Goal: Information Seeking & Learning: Understand process/instructions

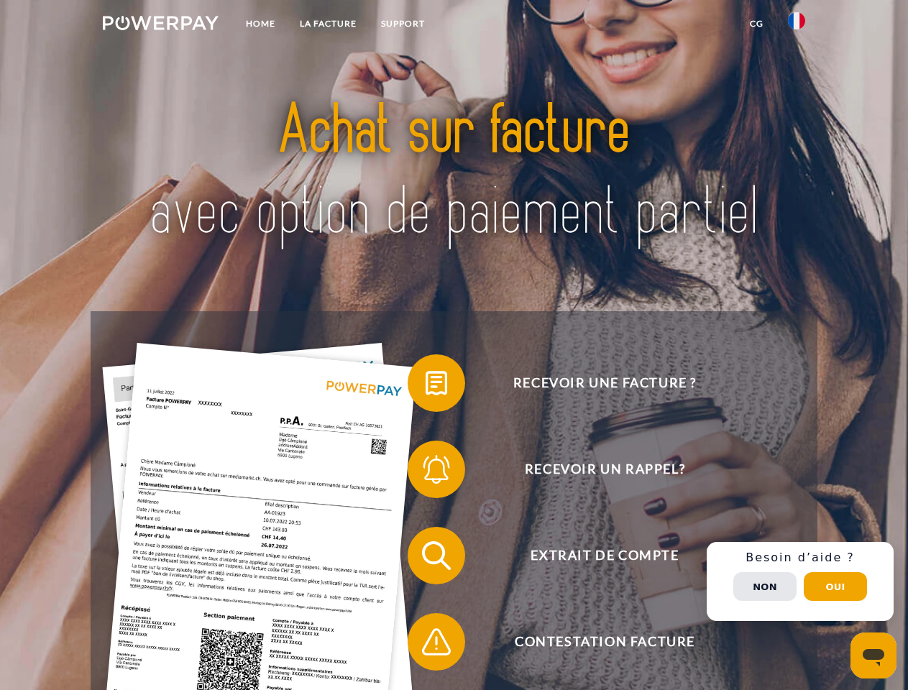
click at [160, 25] on img at bounding box center [161, 23] width 116 height 14
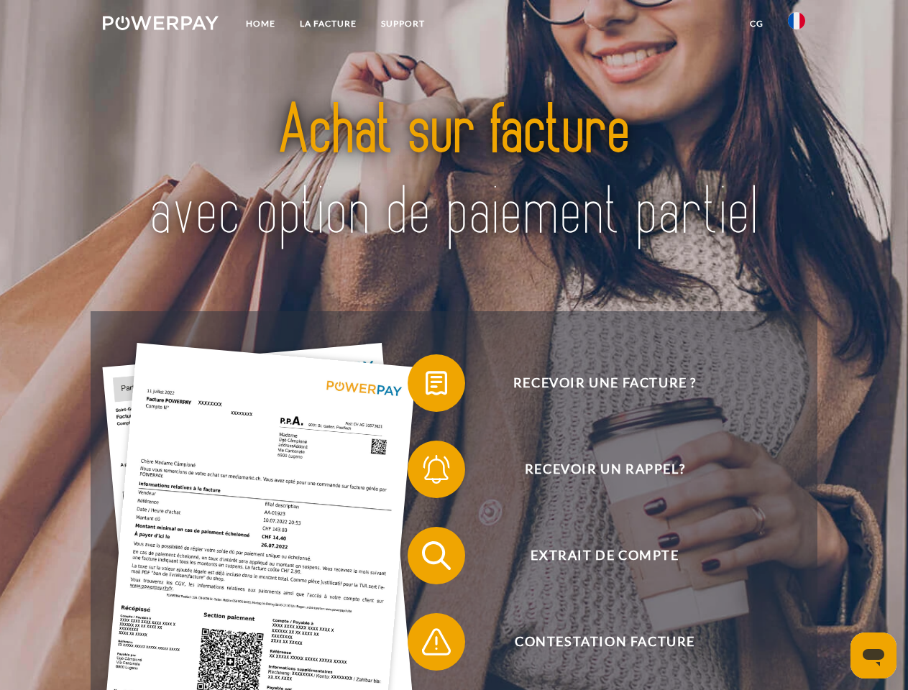
click at [796, 25] on img at bounding box center [796, 20] width 17 height 17
click at [756, 24] on link "CG" at bounding box center [757, 24] width 38 height 26
click at [426, 386] on span at bounding box center [415, 383] width 72 height 72
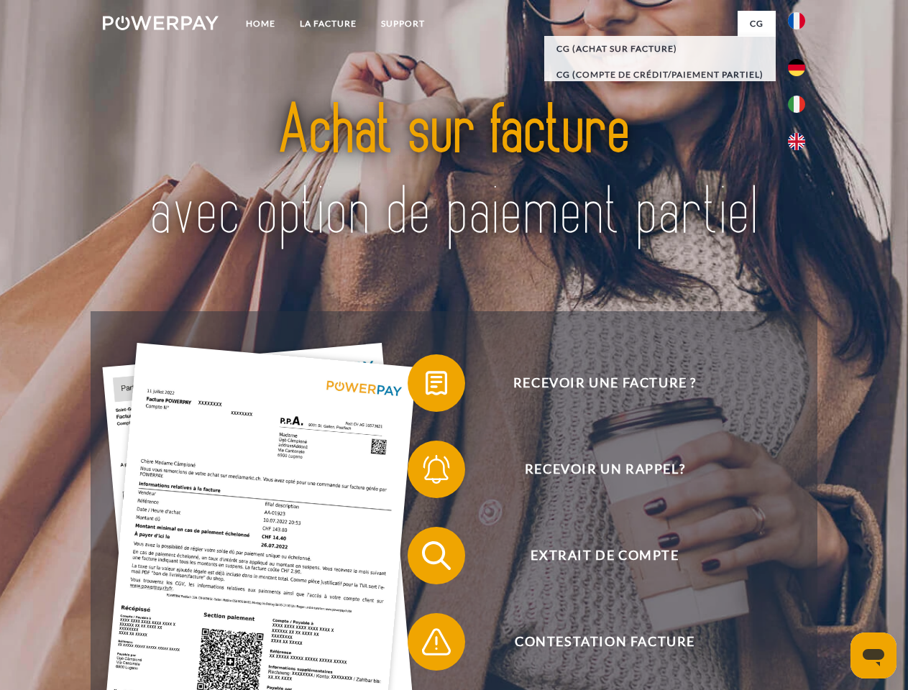
click at [426, 472] on span at bounding box center [415, 469] width 72 height 72
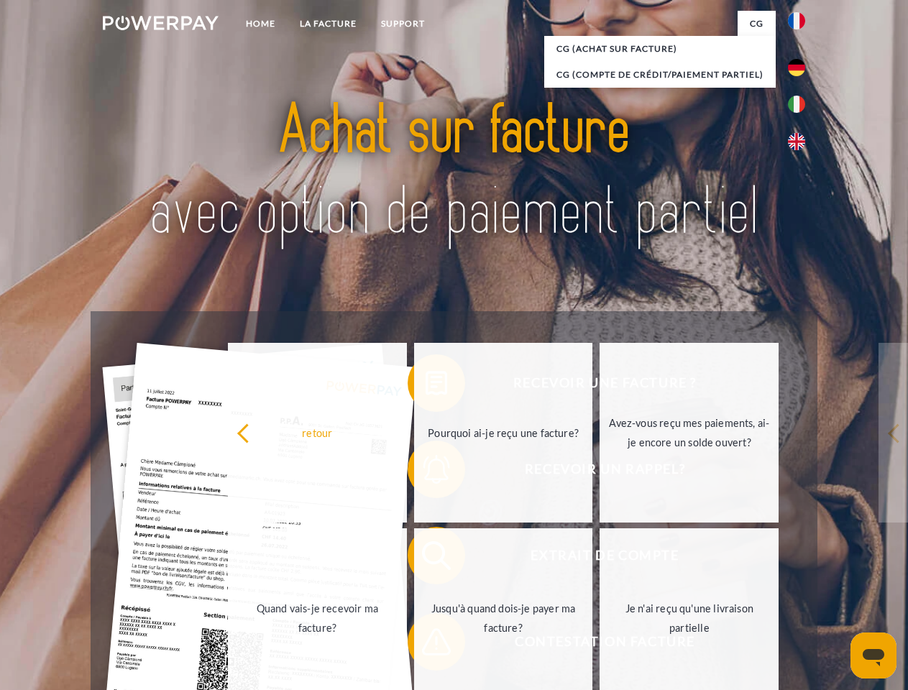
click at [426, 559] on link "Jusqu'à quand dois-je payer ma facture?" at bounding box center [503, 618] width 179 height 180
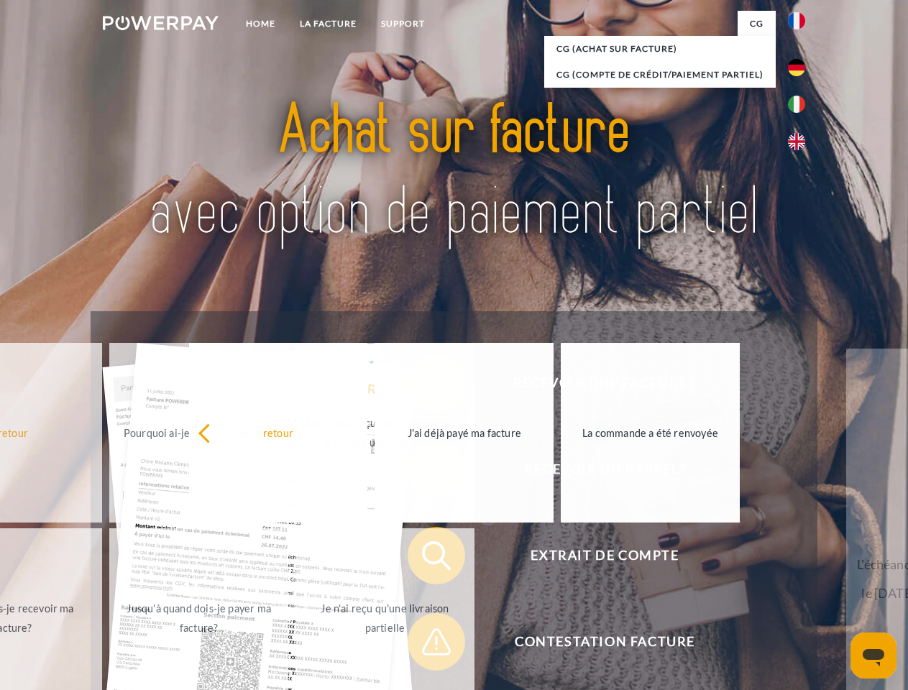
click at [426, 645] on span at bounding box center [415, 642] width 72 height 72
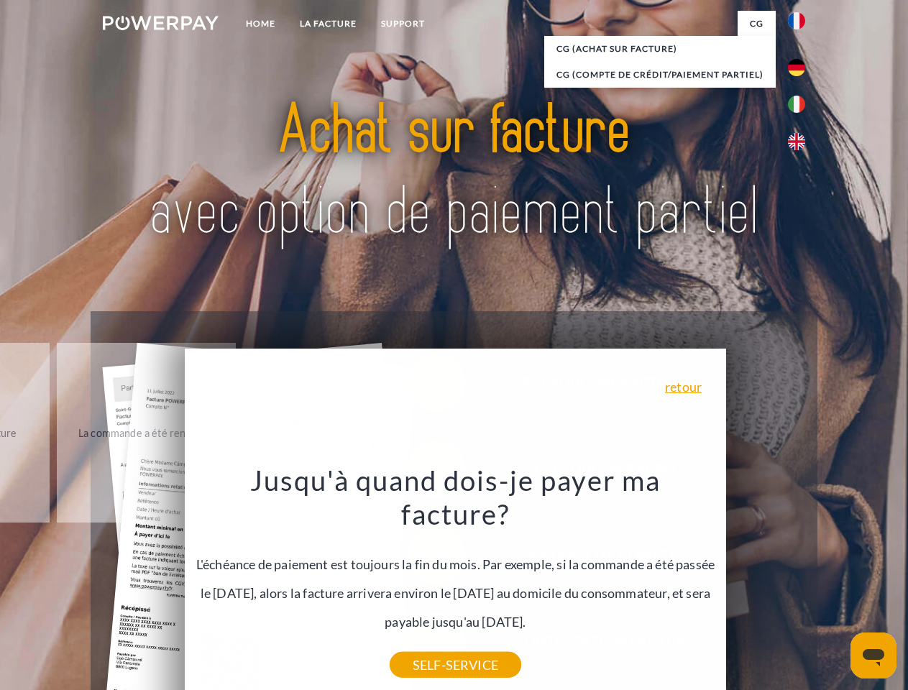
click at [800, 582] on div "Recevoir une facture ? Recevoir un rappel? Extrait de compte retour" at bounding box center [454, 598] width 726 height 575
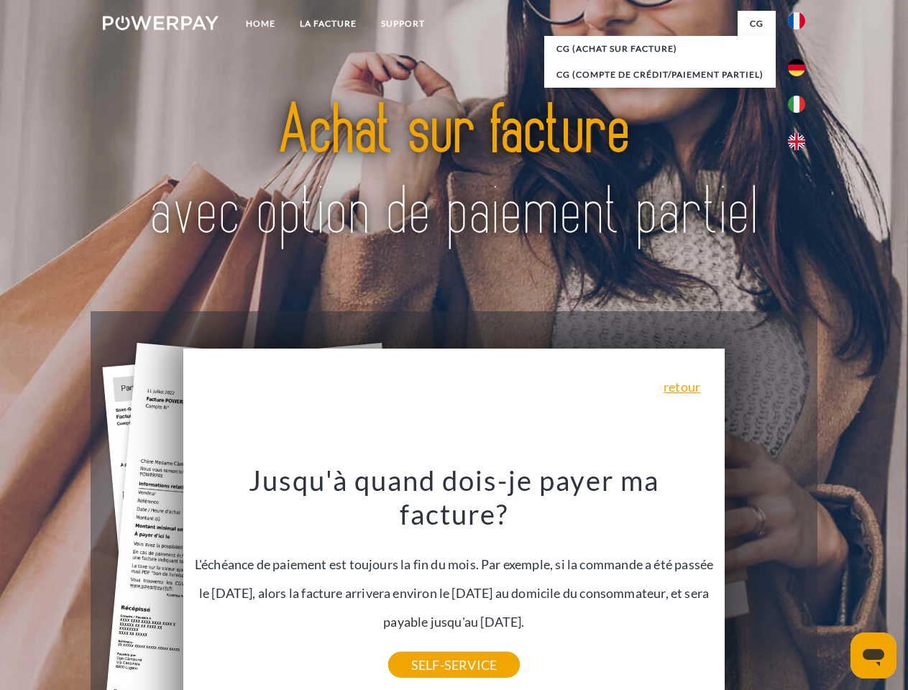
click at [765, 584] on span "Extrait de compte" at bounding box center [604, 556] width 352 height 58
click at [835, 587] on header "Home LA FACTURE Support" at bounding box center [454, 496] width 908 height 993
